Goal: Task Accomplishment & Management: Manage account settings

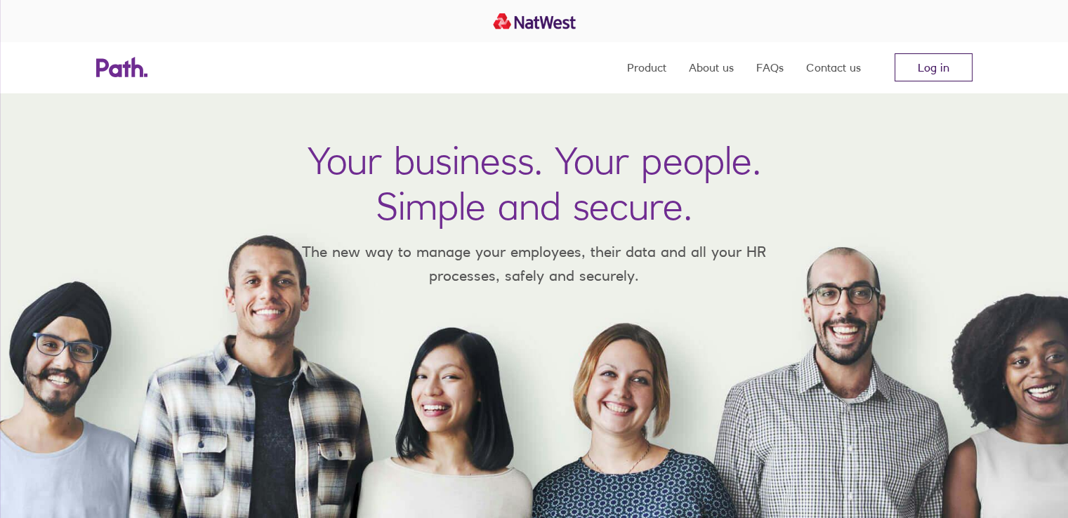
click at [908, 61] on link "Log in" at bounding box center [934, 67] width 78 height 28
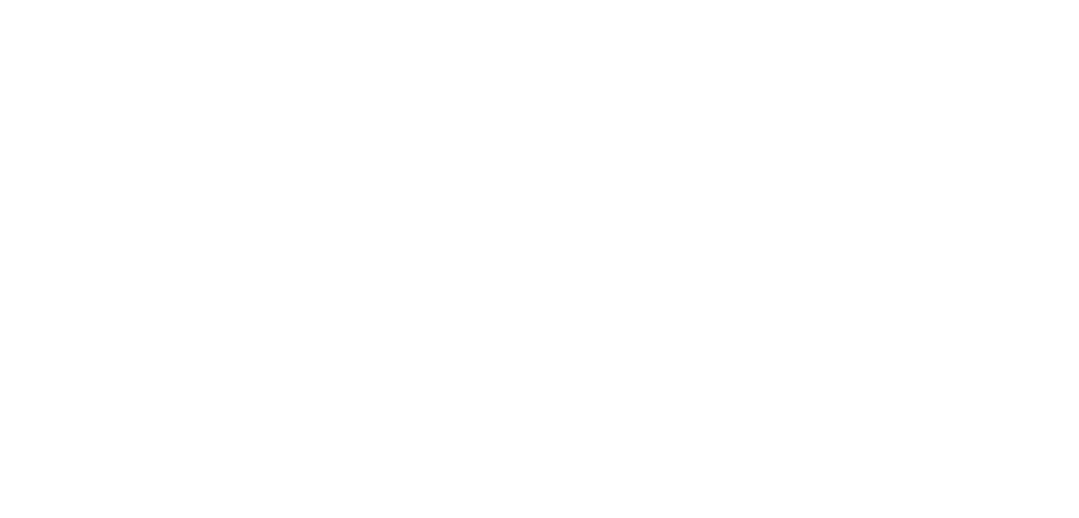
click at [654, 124] on div at bounding box center [539, 259] width 1079 height 518
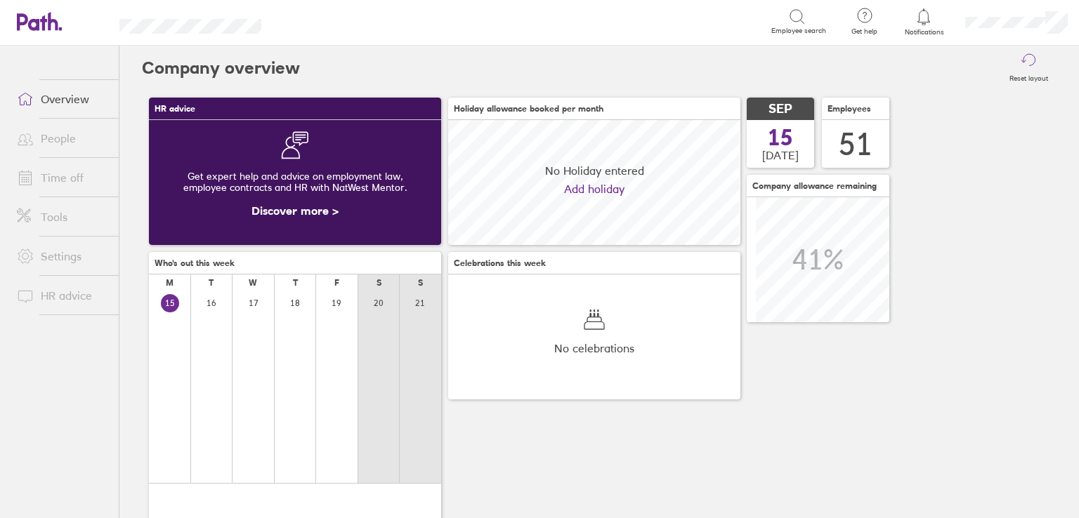
scroll to position [124, 292]
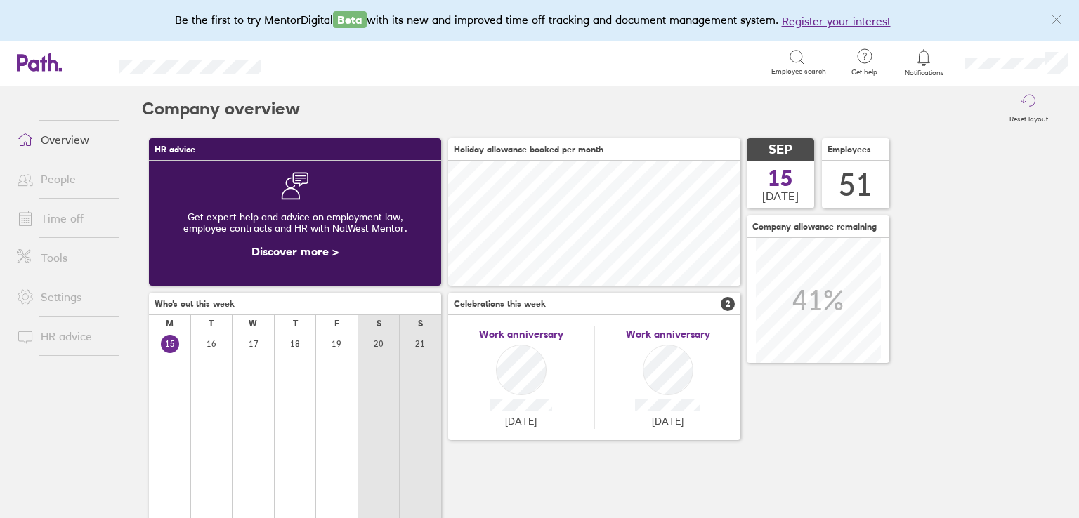
click at [55, 230] on link "Time off" at bounding box center [62, 218] width 113 height 28
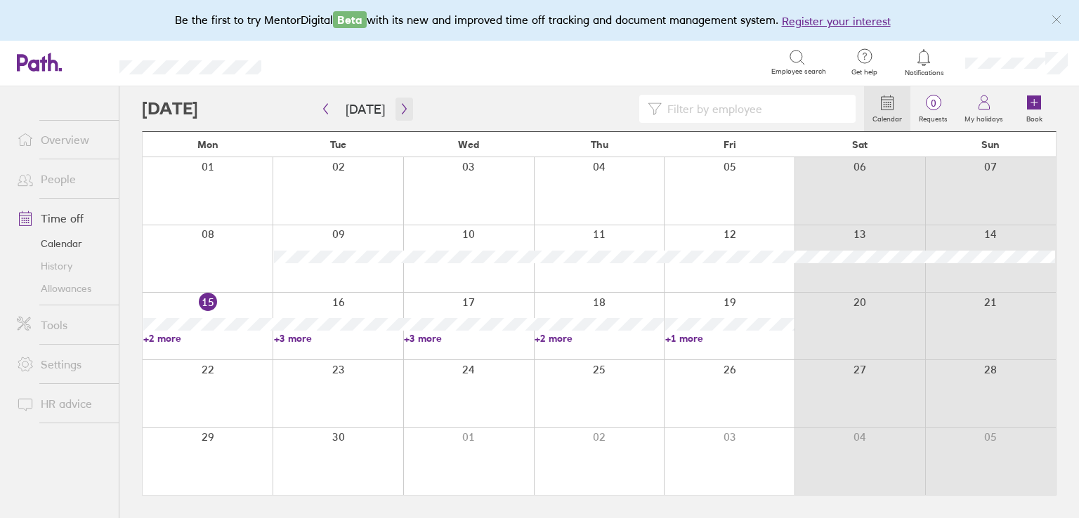
click at [399, 105] on icon "button" at bounding box center [404, 108] width 11 height 11
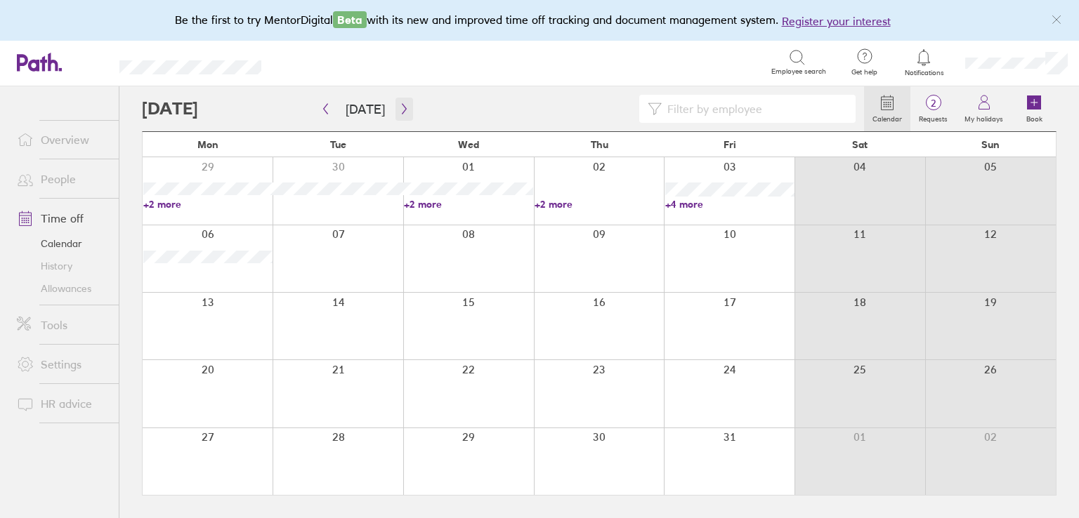
click at [399, 105] on icon "button" at bounding box center [404, 108] width 11 height 11
click at [399, 108] on icon "button" at bounding box center [404, 108] width 11 height 11
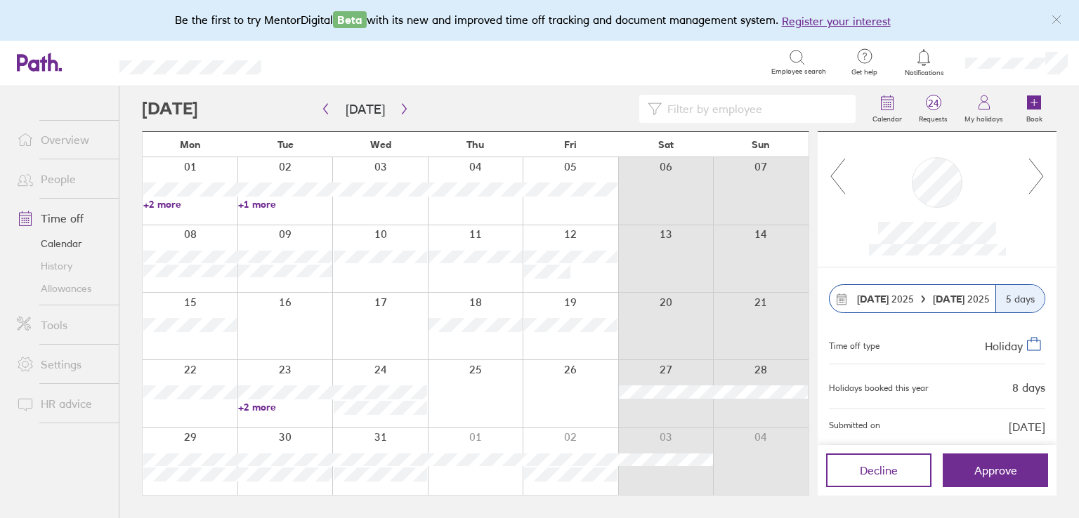
click at [167, 203] on link "+2 more" at bounding box center [189, 204] width 93 height 13
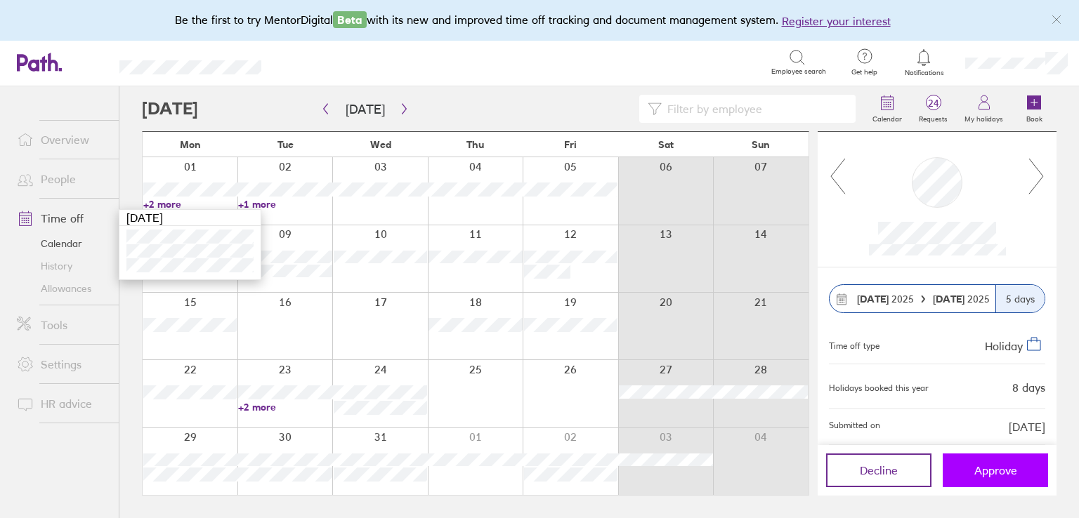
click at [999, 467] on span "Approve" at bounding box center [995, 470] width 43 height 13
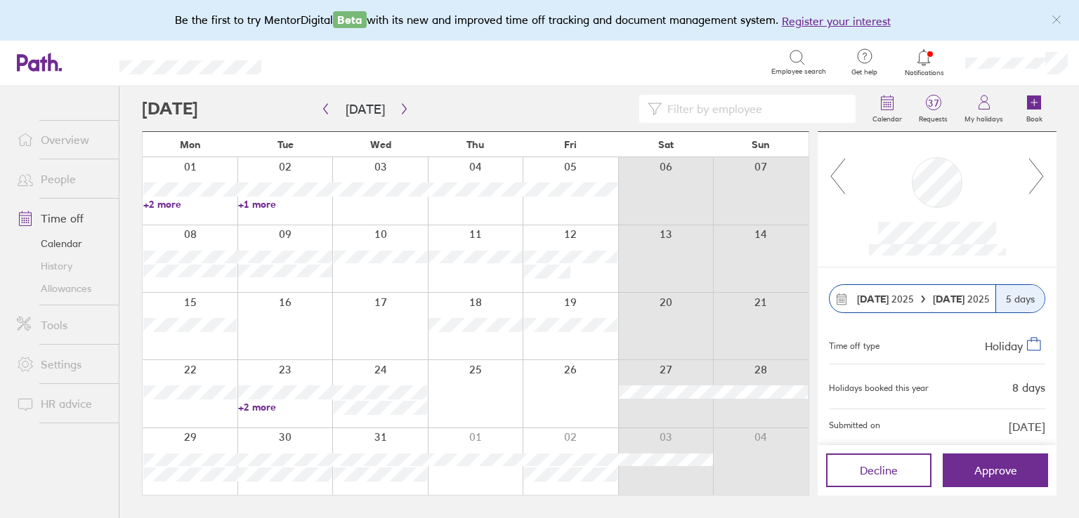
click at [58, 178] on link "People" at bounding box center [62, 179] width 113 height 28
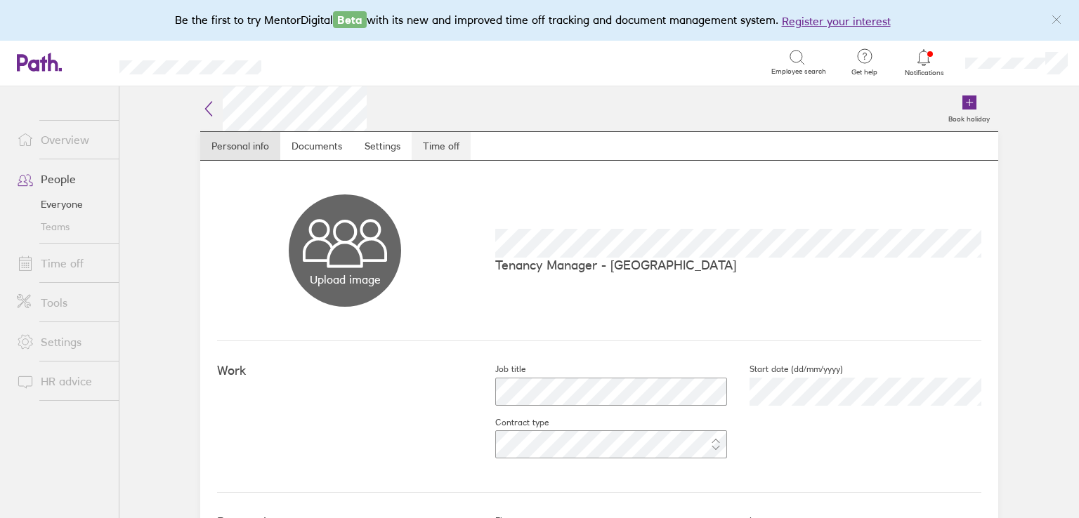
click at [451, 150] on link "Time off" at bounding box center [440, 146] width 59 height 28
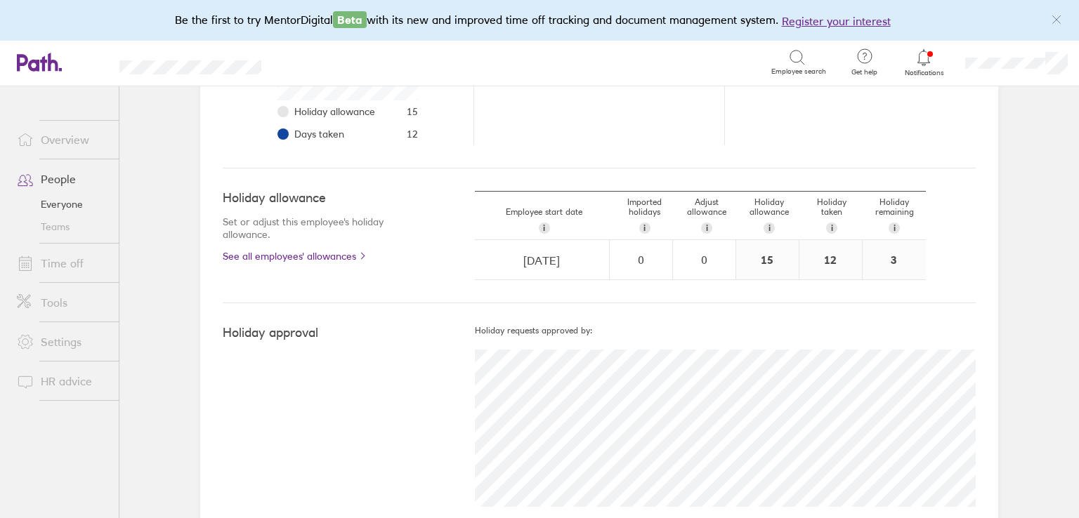
scroll to position [351, 0]
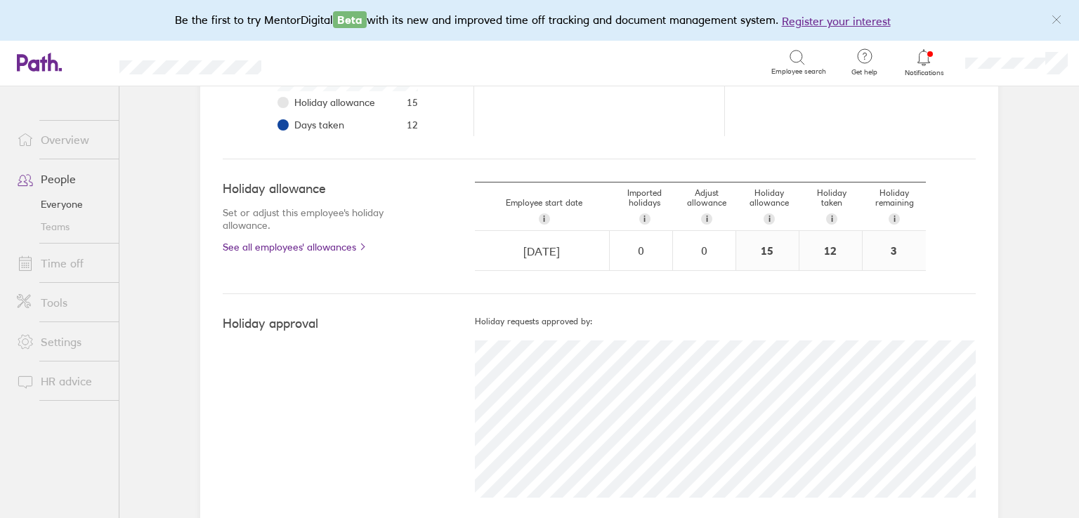
click at [53, 174] on link "People" at bounding box center [62, 179] width 113 height 28
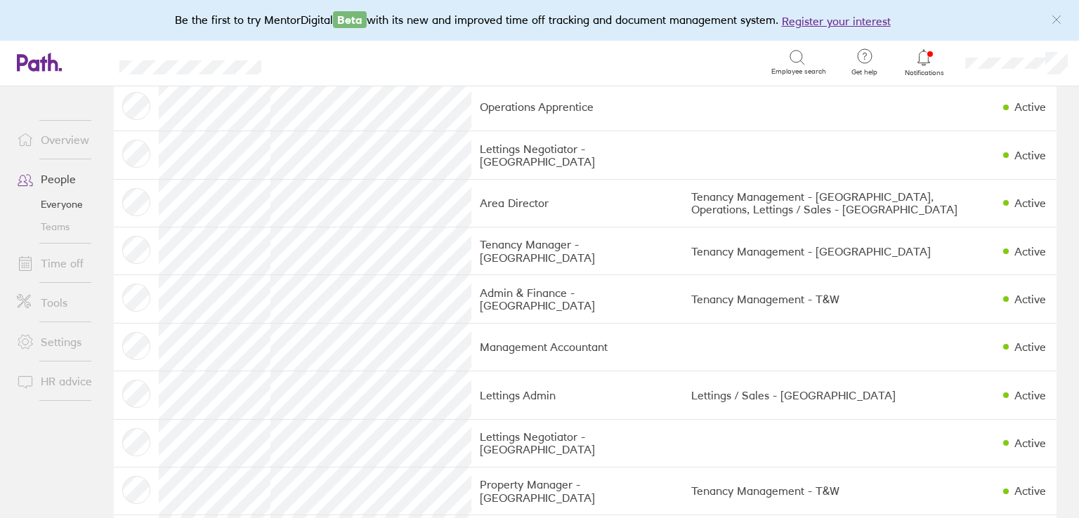
scroll to position [772, 0]
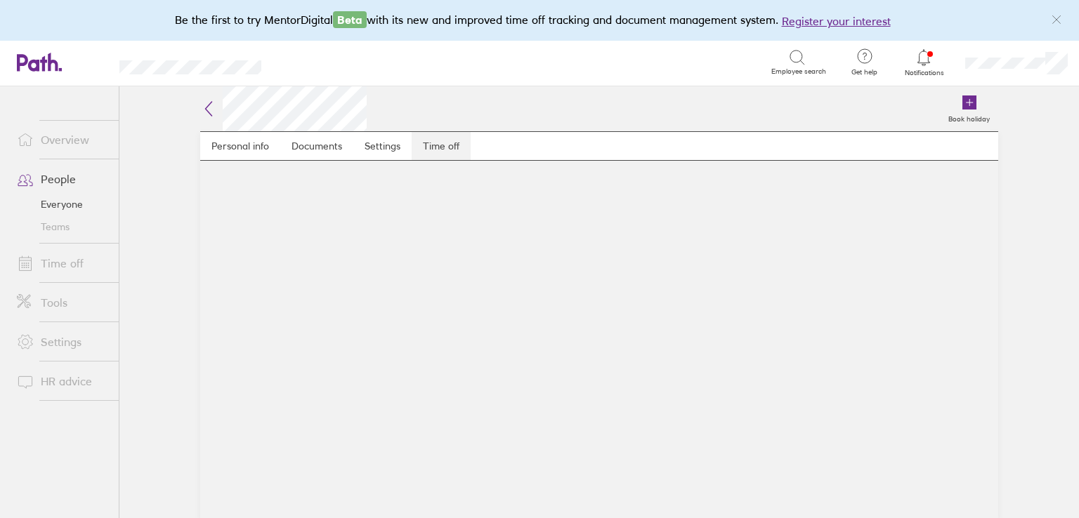
click at [424, 141] on link "Time off" at bounding box center [440, 146] width 59 height 28
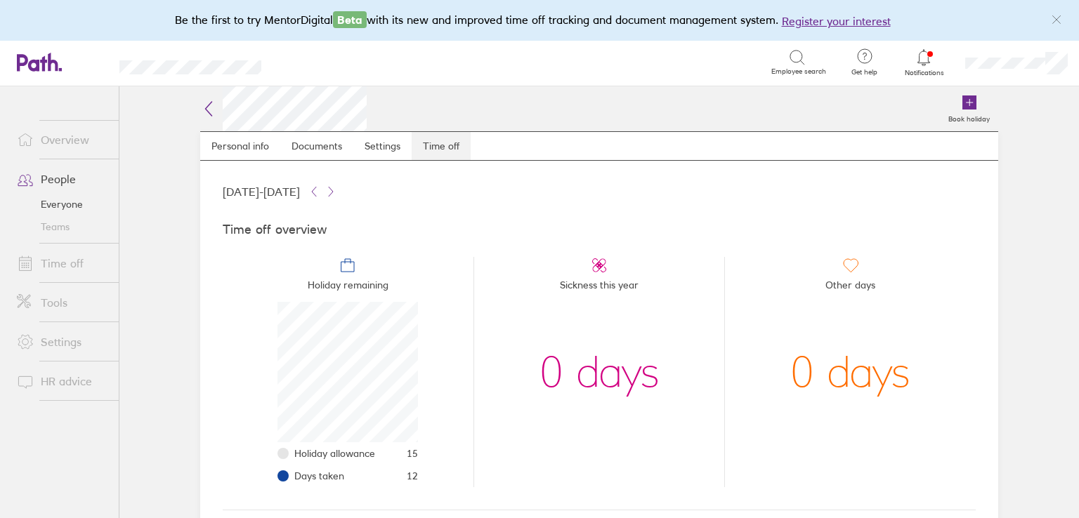
scroll to position [140, 140]
click at [430, 144] on link "Time off" at bounding box center [440, 146] width 59 height 28
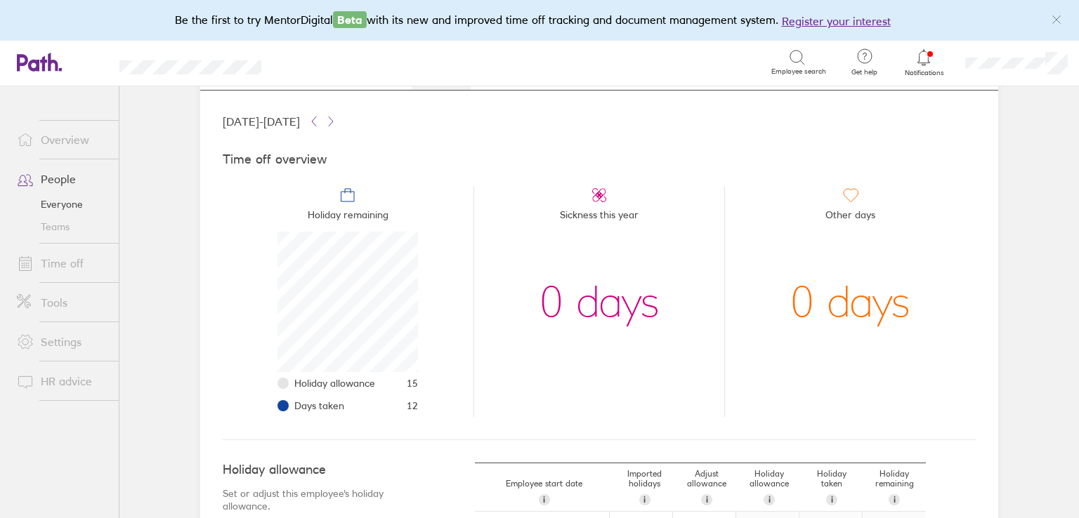
scroll to position [0, 0]
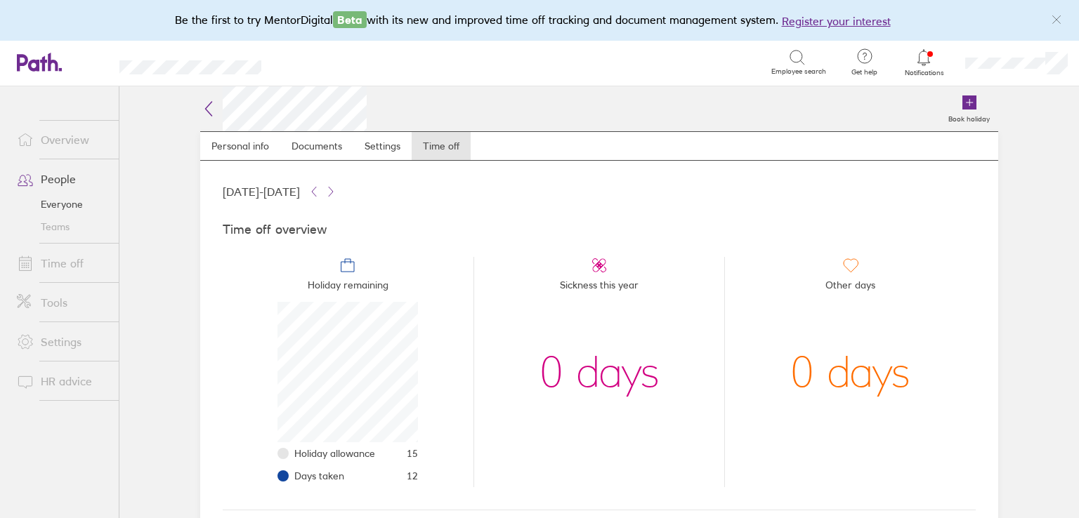
click at [70, 176] on link "People" at bounding box center [62, 179] width 113 height 28
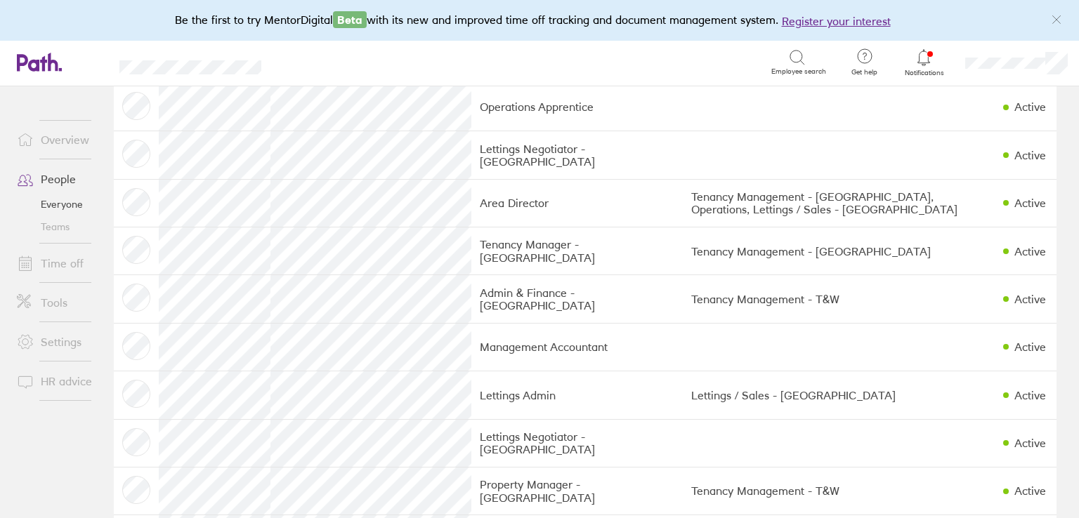
scroll to position [772, 0]
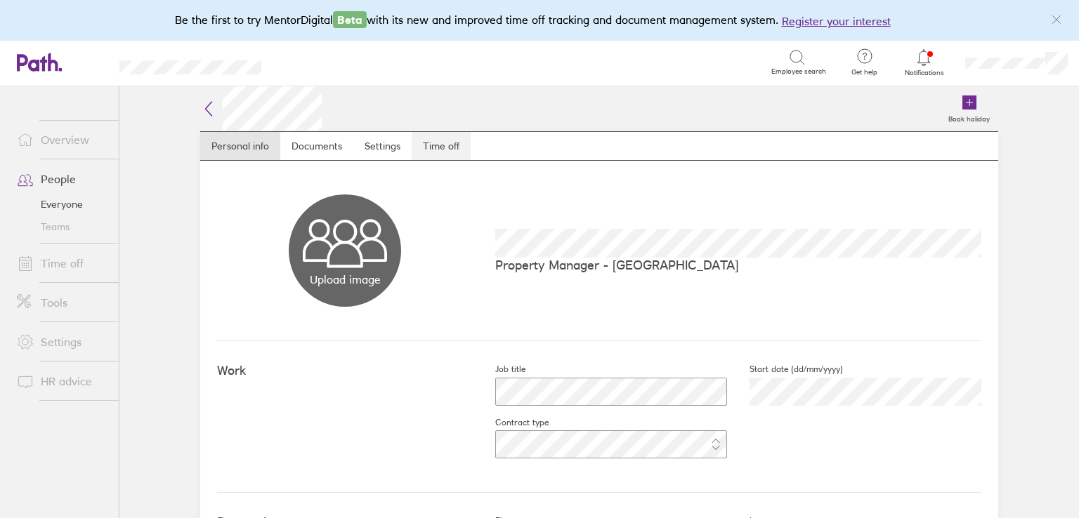
click at [433, 142] on link "Time off" at bounding box center [440, 146] width 59 height 28
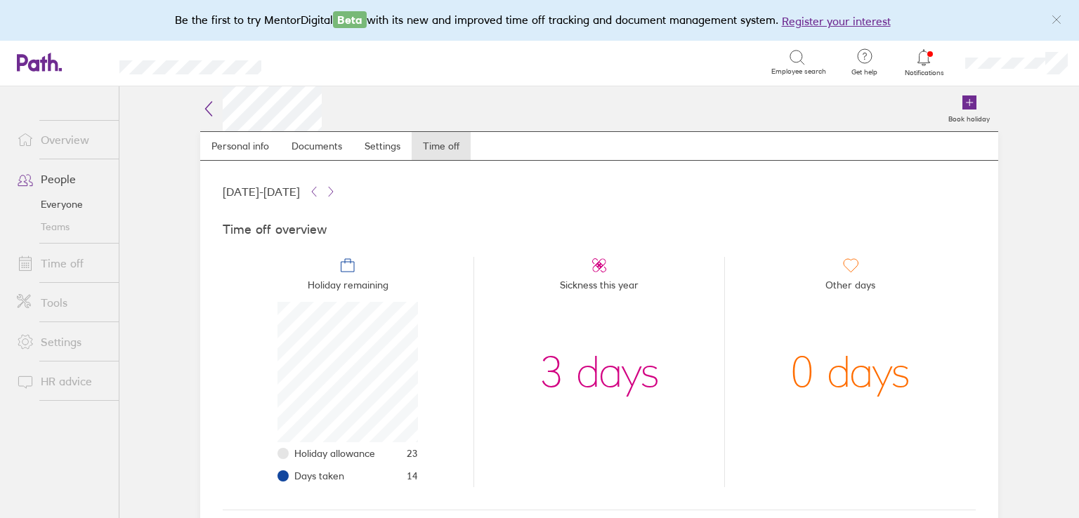
click at [70, 172] on link "People" at bounding box center [62, 179] width 113 height 28
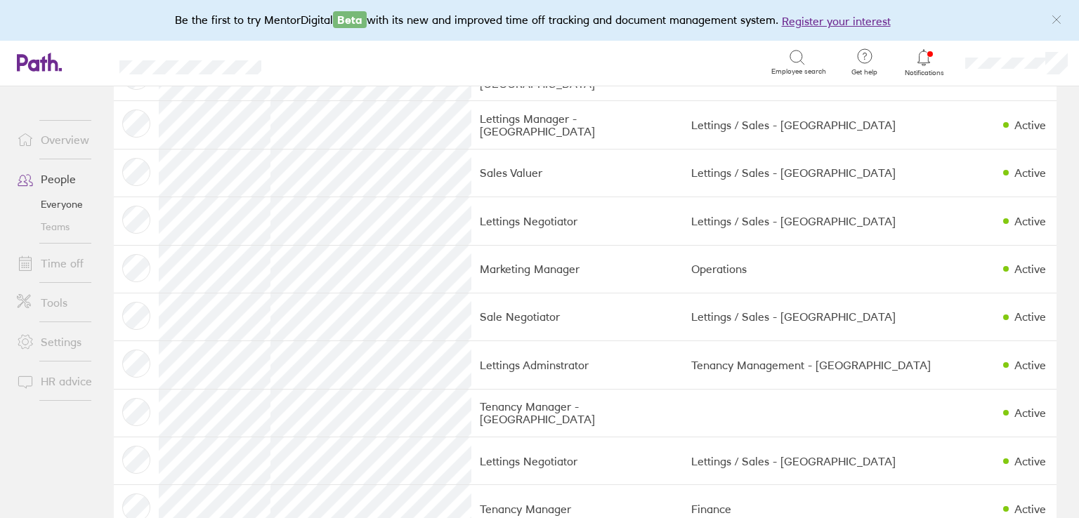
scroll to position [983, 0]
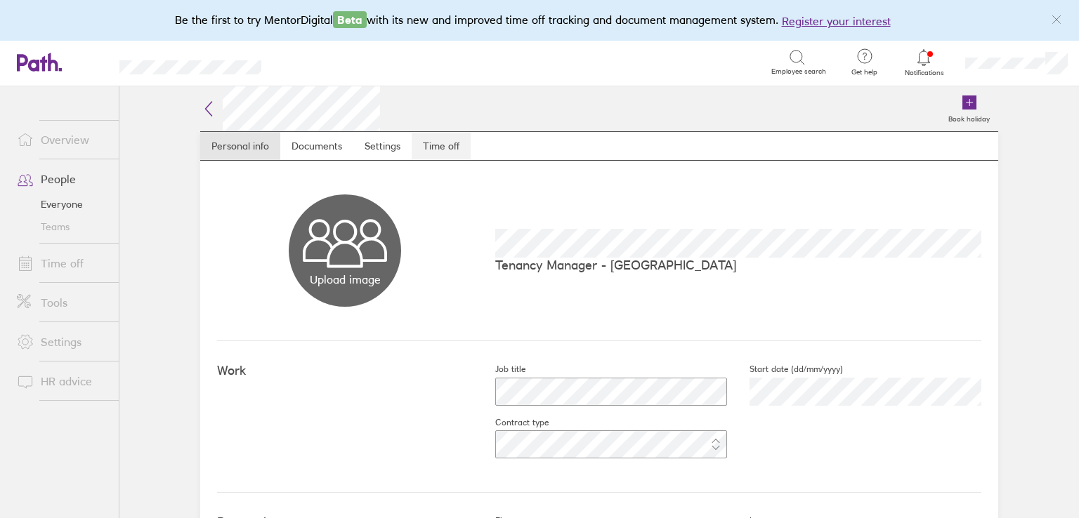
click at [452, 154] on link "Time off" at bounding box center [440, 146] width 59 height 28
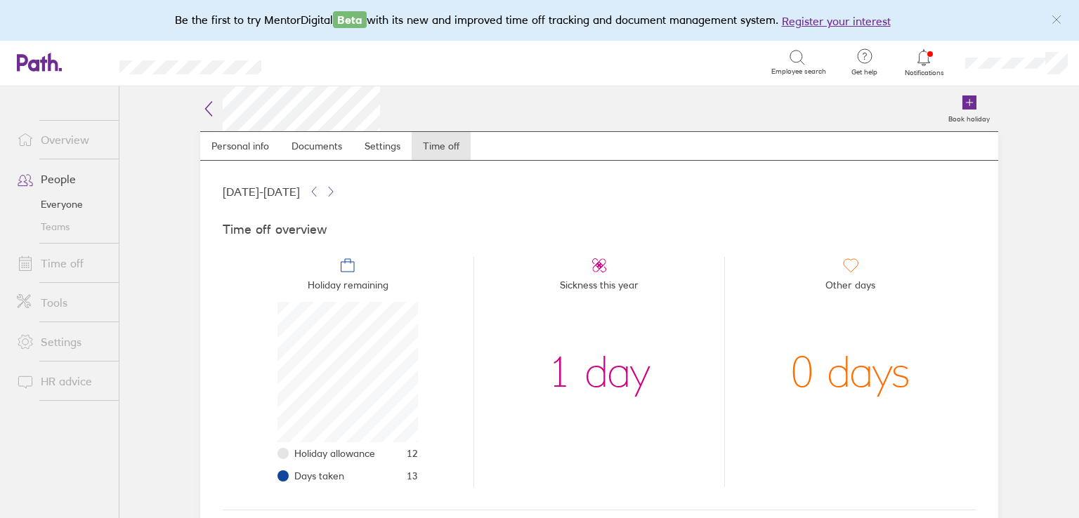
click at [206, 107] on icon at bounding box center [209, 109] width 6 height 14
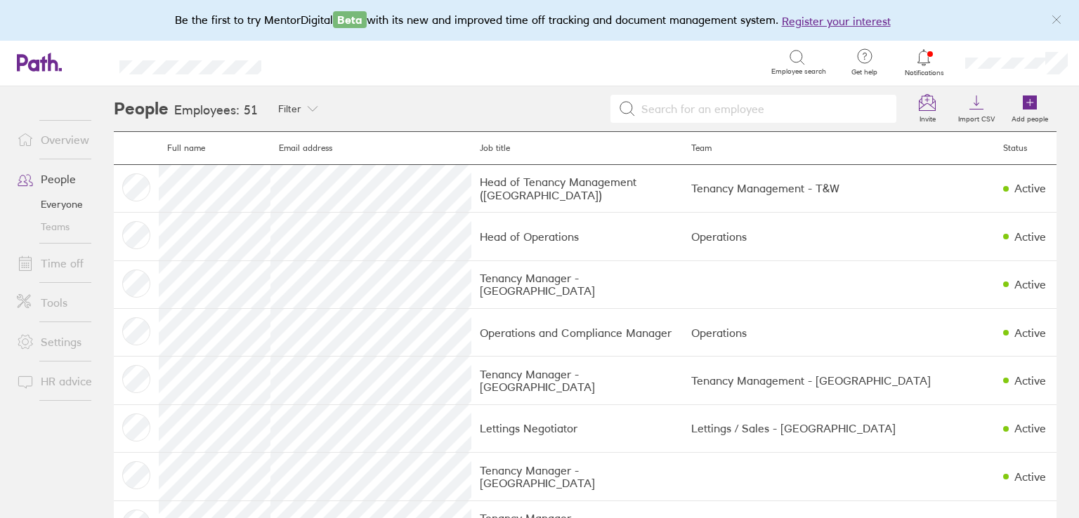
click at [37, 263] on span at bounding box center [23, 263] width 35 height 17
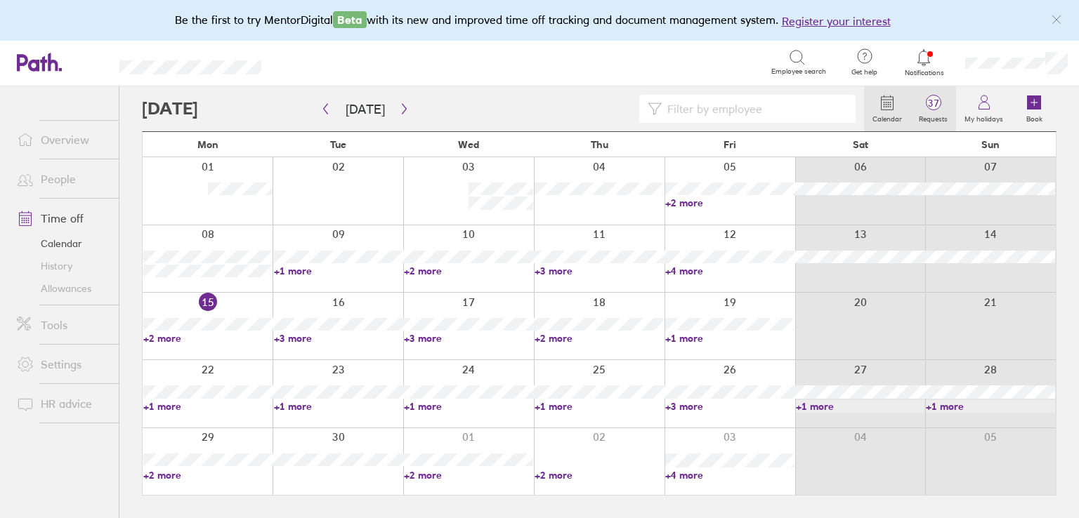
click at [918, 105] on span "37" at bounding box center [933, 103] width 46 height 11
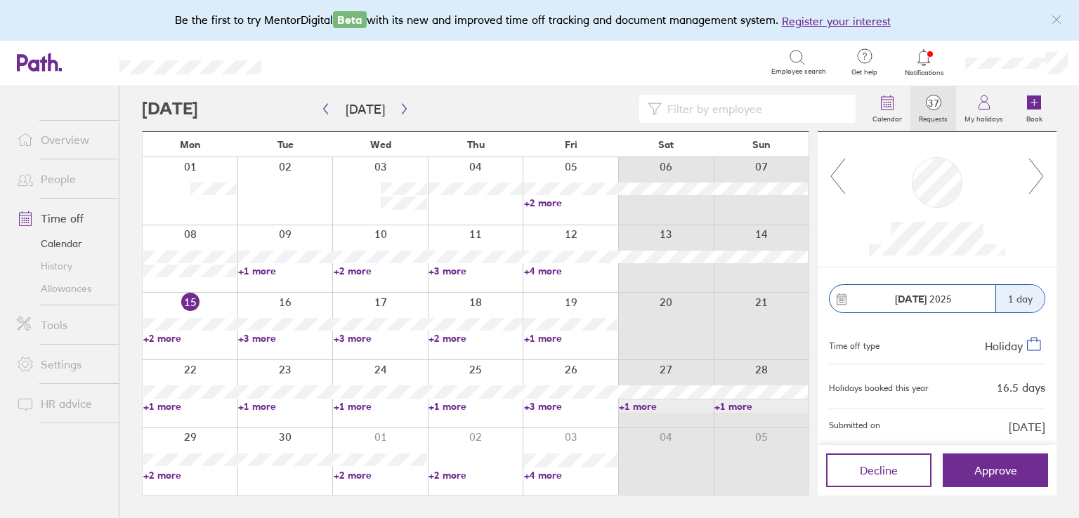
click at [1034, 173] on icon at bounding box center [1036, 176] width 18 height 38
click at [1034, 172] on icon at bounding box center [1036, 176] width 18 height 38
click at [1035, 180] on icon at bounding box center [1036, 176] width 18 height 38
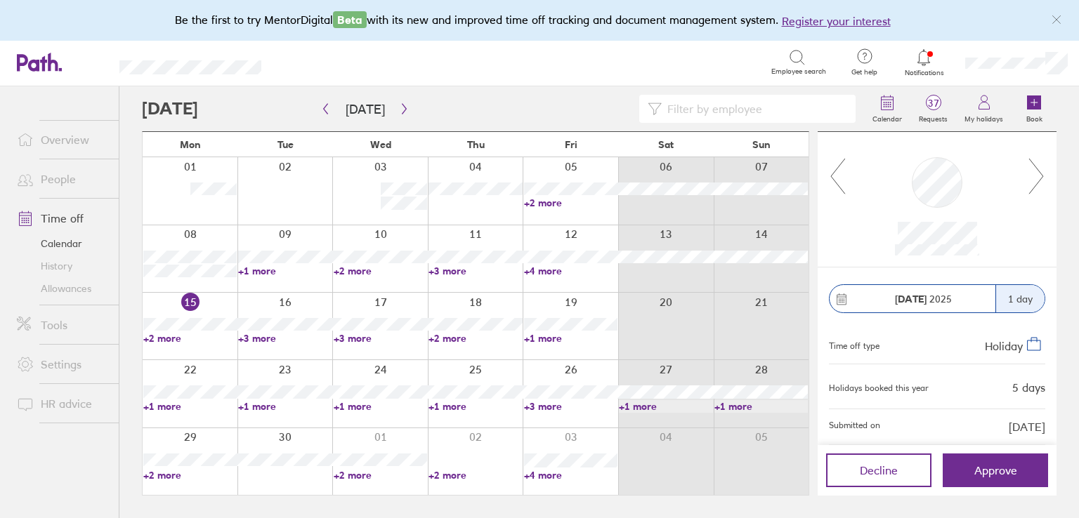
click at [1035, 180] on icon at bounding box center [1036, 176] width 18 height 38
click at [404, 109] on icon "button" at bounding box center [404, 108] width 11 height 11
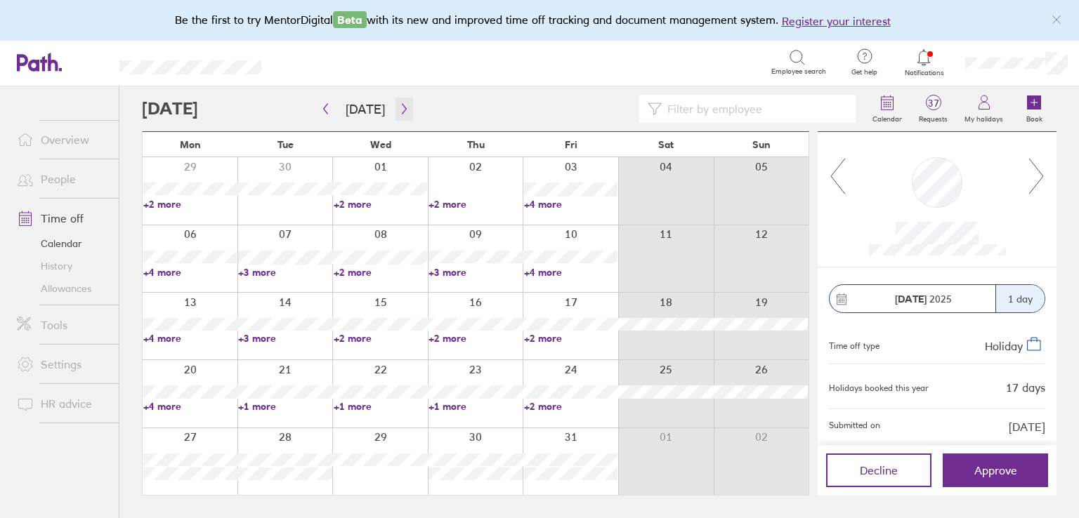
click at [404, 108] on icon "button" at bounding box center [404, 108] width 11 height 11
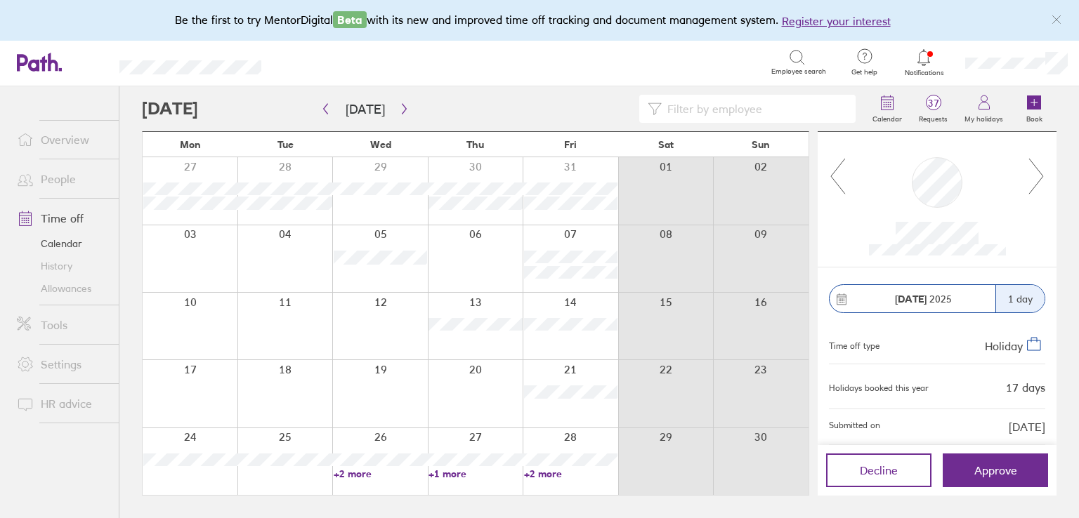
click at [340, 475] on link "+2 more" at bounding box center [380, 474] width 93 height 13
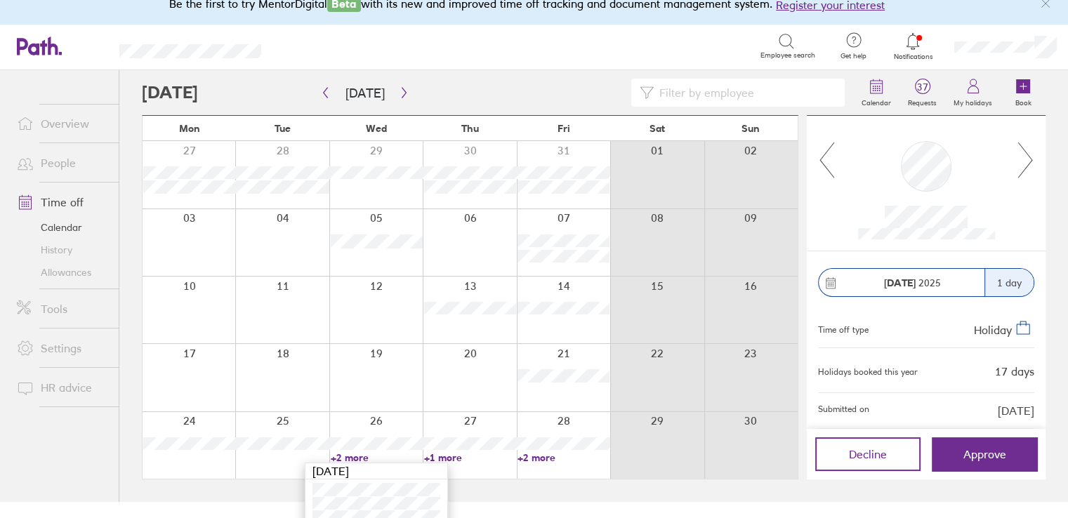
scroll to position [30, 0]
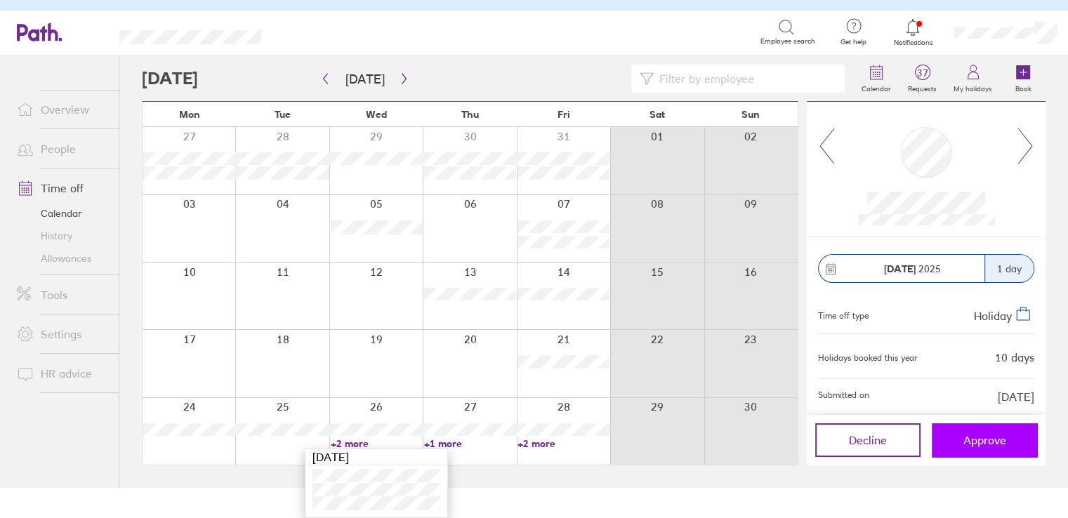
click at [1024, 449] on button "Approve" at bounding box center [984, 440] width 105 height 34
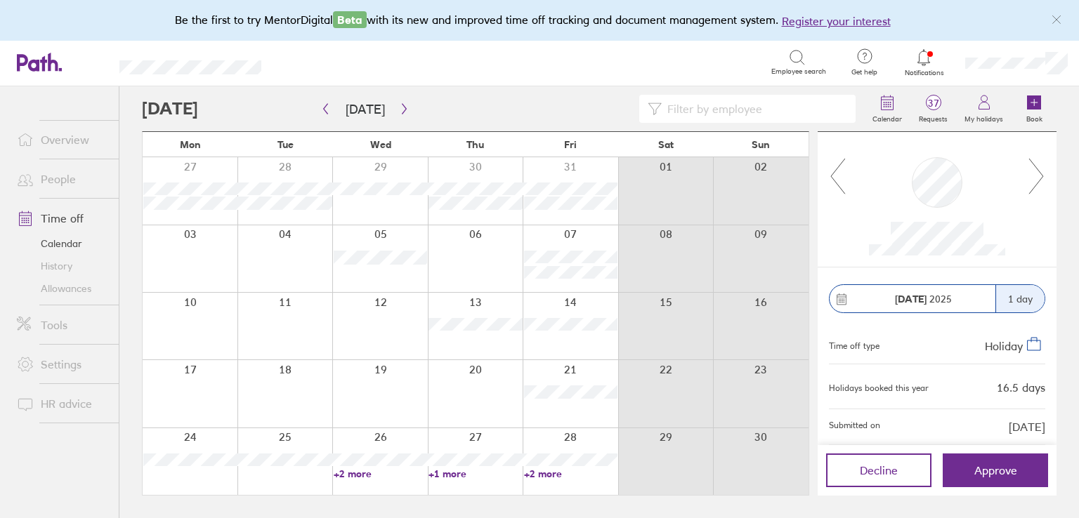
click at [546, 473] on link "+2 more" at bounding box center [570, 474] width 93 height 13
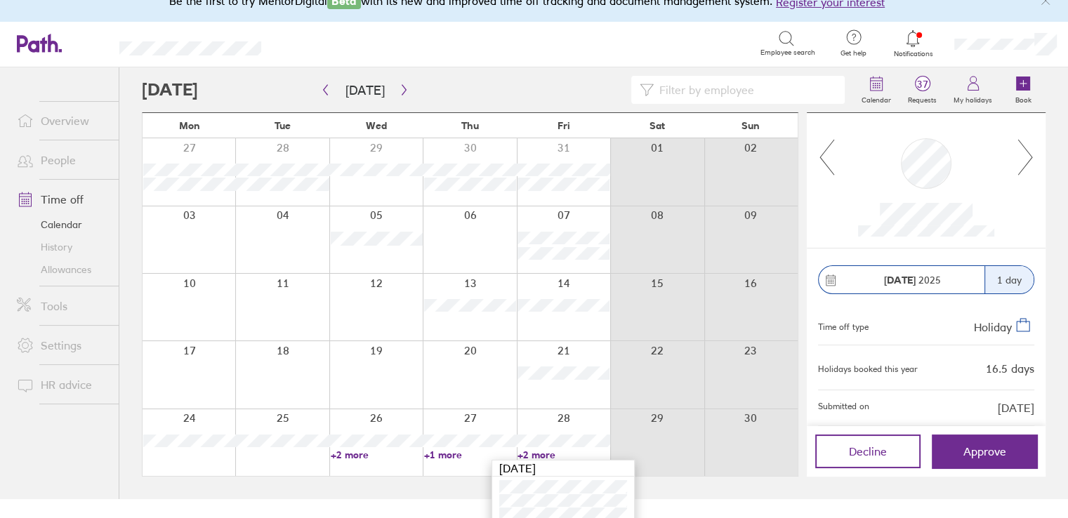
scroll to position [29, 0]
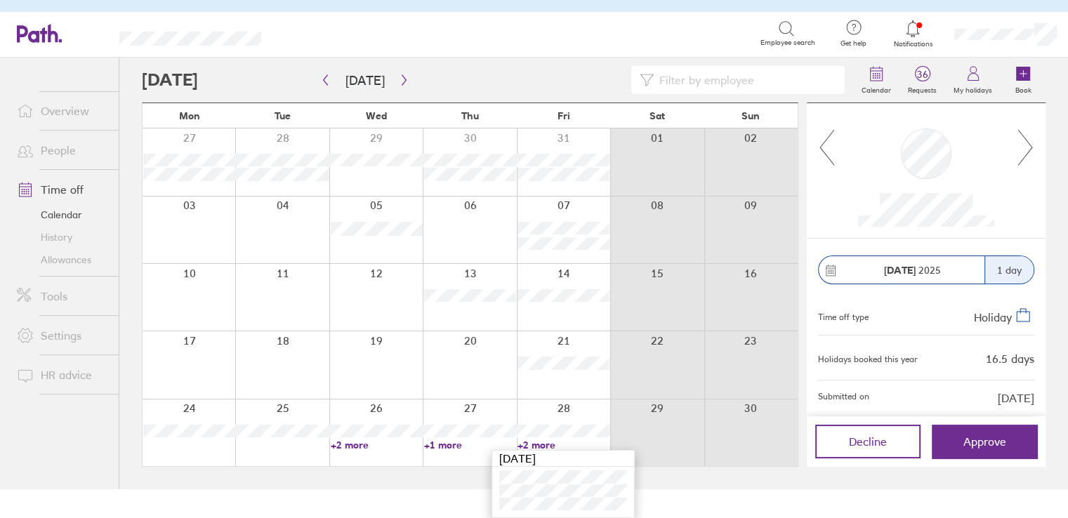
click at [435, 489] on html "Be the first to try MentorDigital Beta with its new and improved time off track…" at bounding box center [534, 230] width 1068 height 518
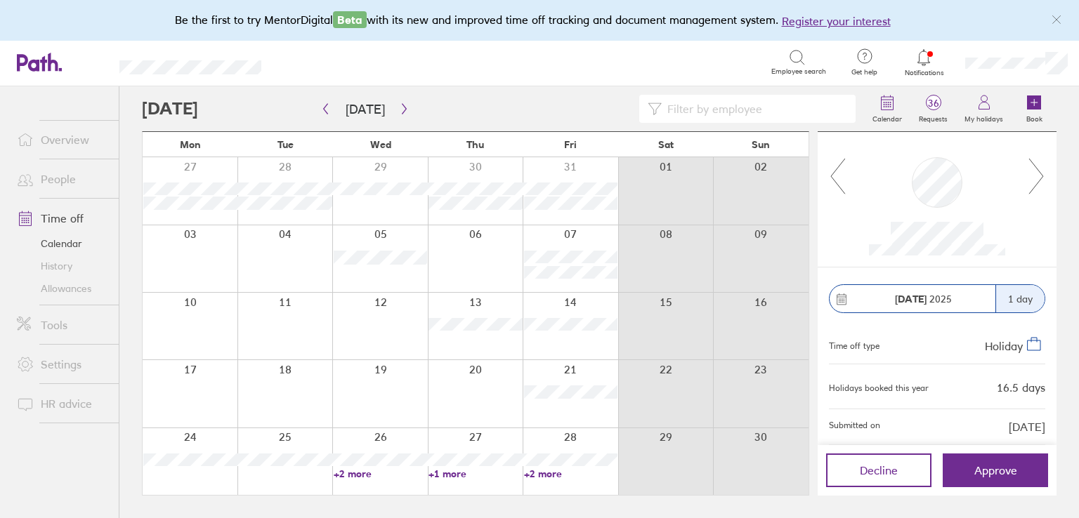
click at [536, 477] on link "+2 more" at bounding box center [570, 474] width 93 height 13
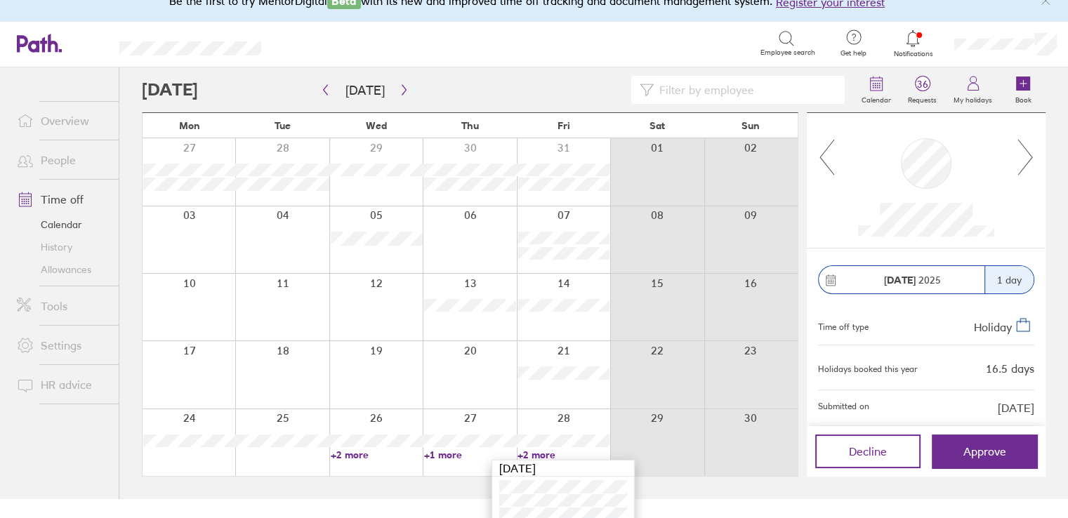
scroll to position [29, 0]
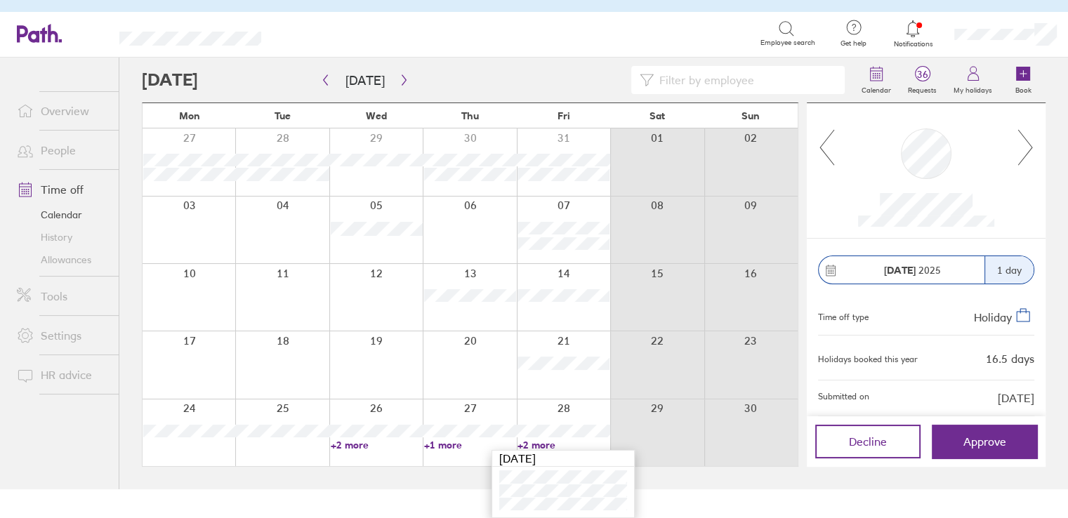
click at [355, 442] on link "+2 more" at bounding box center [377, 445] width 92 height 13
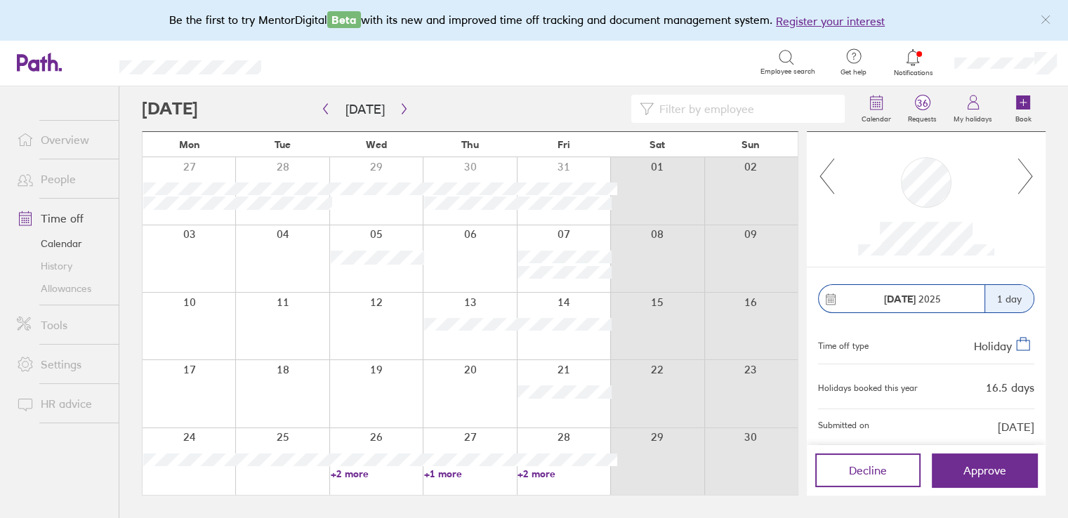
scroll to position [0, 0]
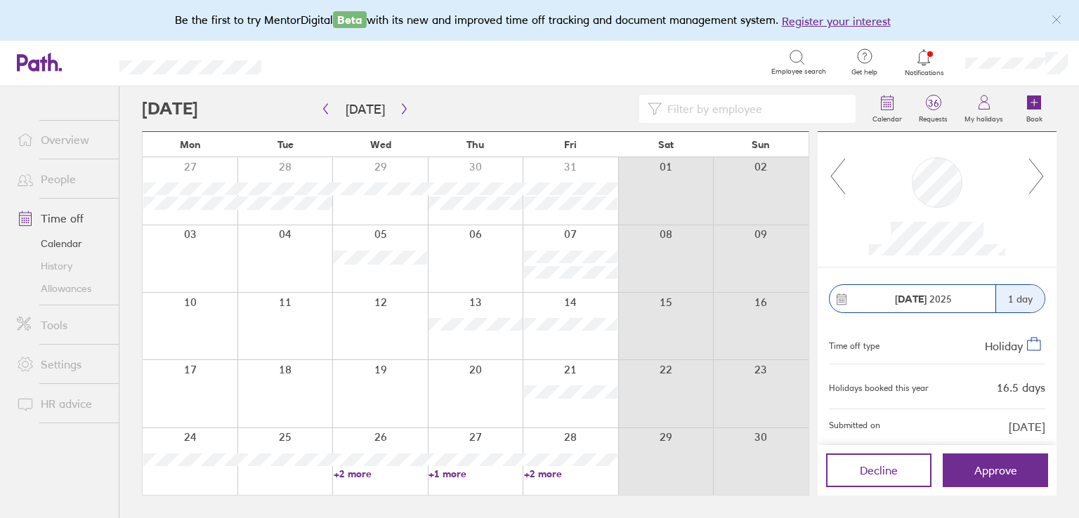
click at [354, 476] on link "+2 more" at bounding box center [380, 474] width 93 height 13
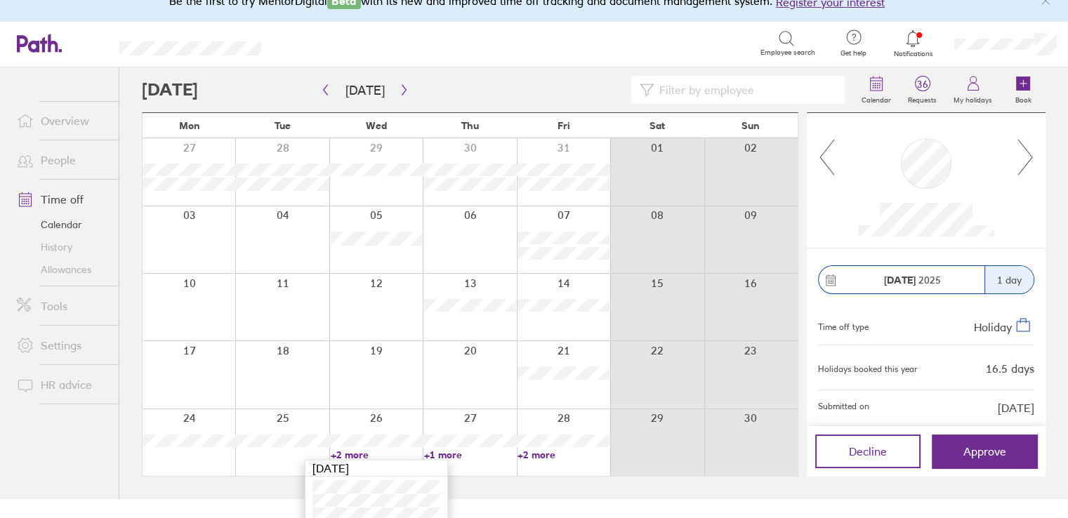
scroll to position [29, 0]
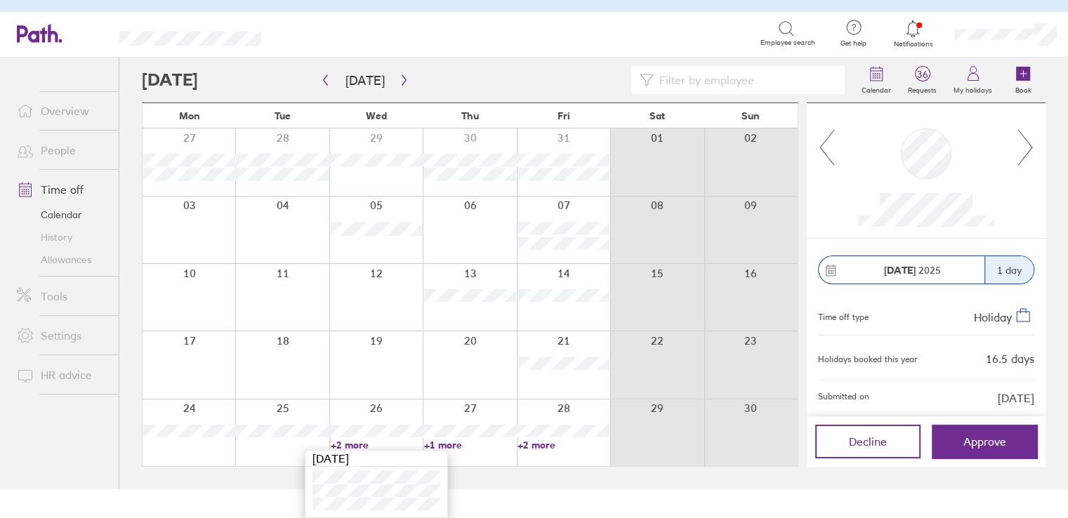
click at [475, 56] on div "Search Employee search" at bounding box center [554, 35] width 540 height 46
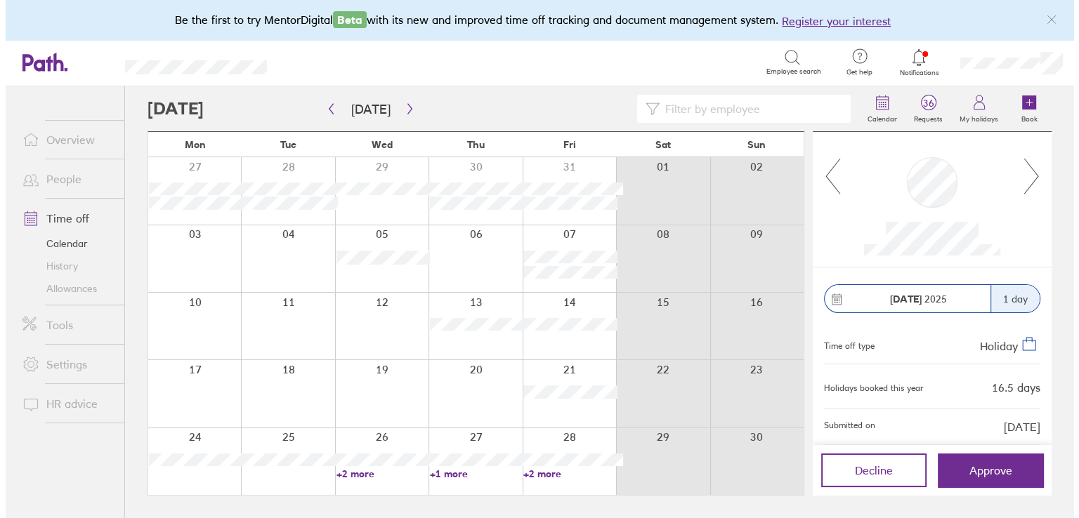
scroll to position [0, 0]
